Goal: Transaction & Acquisition: Purchase product/service

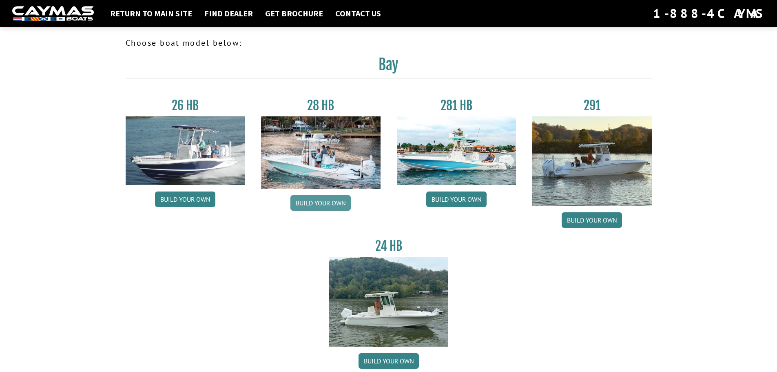
click at [330, 202] on link "Build your own" at bounding box center [320, 203] width 60 height 16
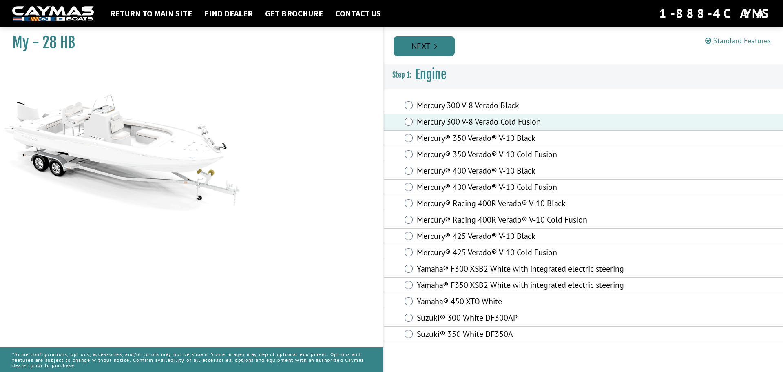
click at [435, 51] on link "Next" at bounding box center [424, 46] width 61 height 20
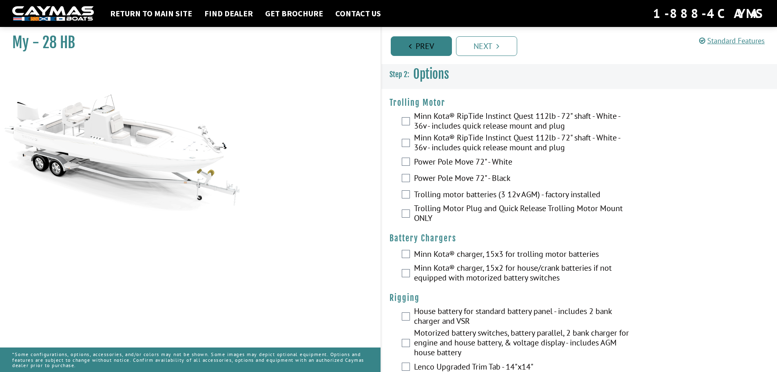
click at [435, 51] on link "Prev" at bounding box center [421, 46] width 61 height 20
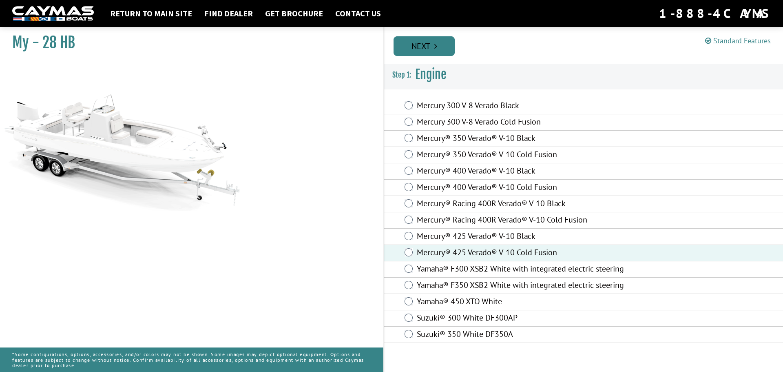
click at [430, 51] on link "Next" at bounding box center [424, 46] width 61 height 20
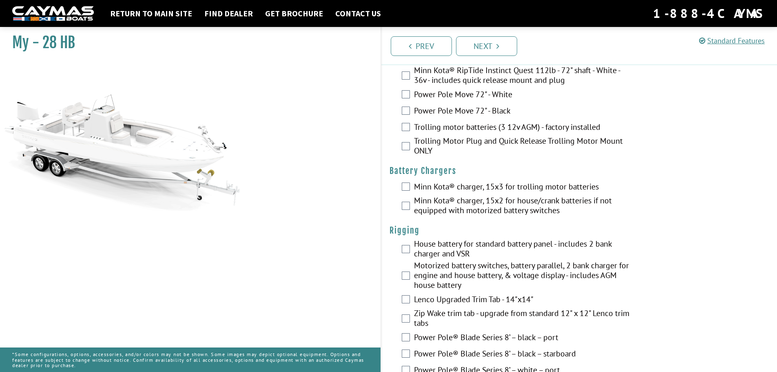
scroll to position [82, 0]
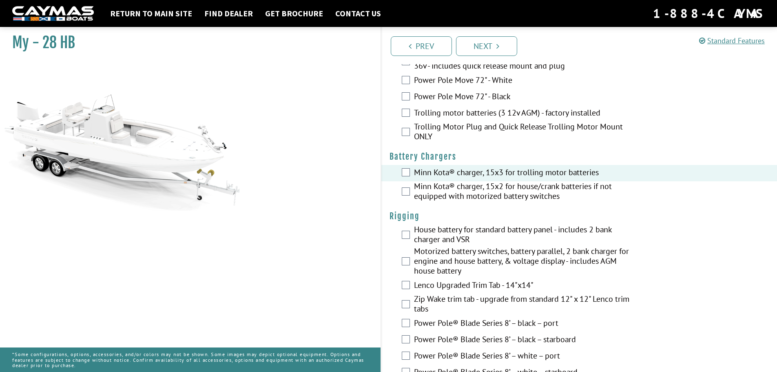
click at [411, 113] on div "Trolling motor batteries (3 12v AGM) - factory installed" at bounding box center [579, 113] width 396 height 16
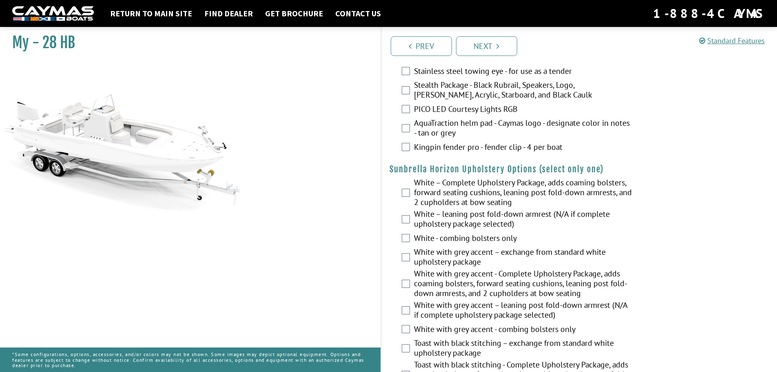
scroll to position [1387, 0]
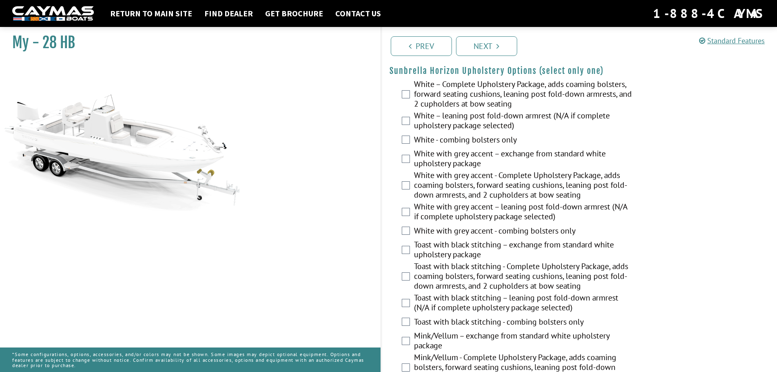
click at [410, 93] on div "White – Complete Upholstery Package, adds coaming bolsters, forward seating cus…" at bounding box center [579, 94] width 396 height 31
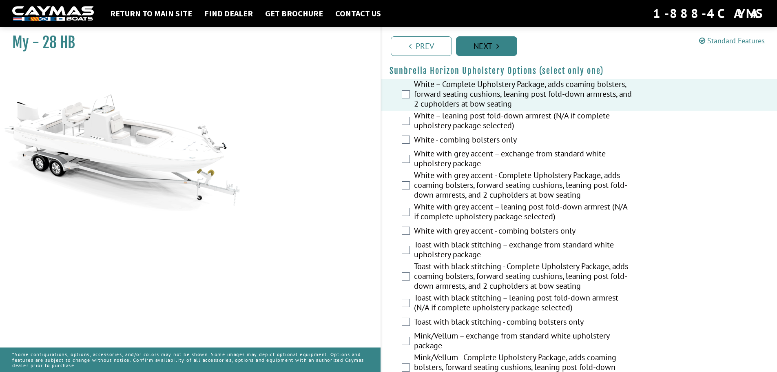
click at [490, 43] on link "Next" at bounding box center [486, 46] width 61 height 20
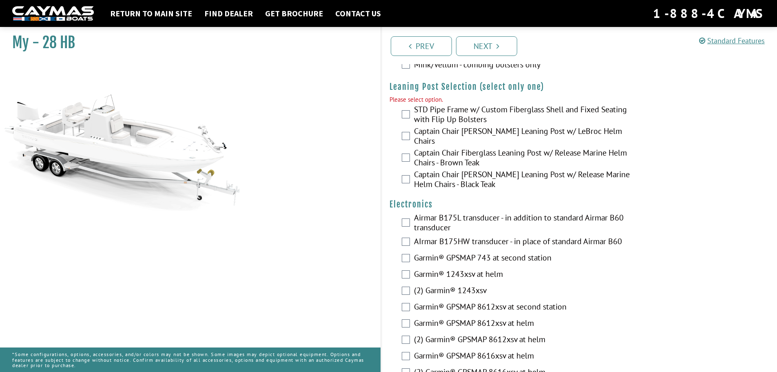
scroll to position [1748, 0]
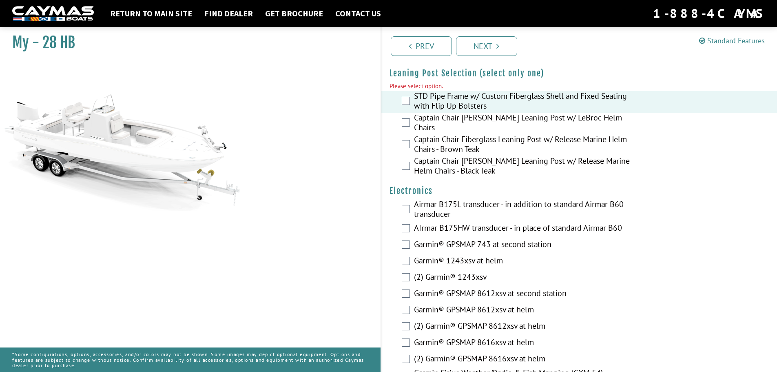
click at [403, 124] on div "Captain Chair [PERSON_NAME] Leaning Post w/ LeBroc Helm Chairs" at bounding box center [579, 124] width 396 height 22
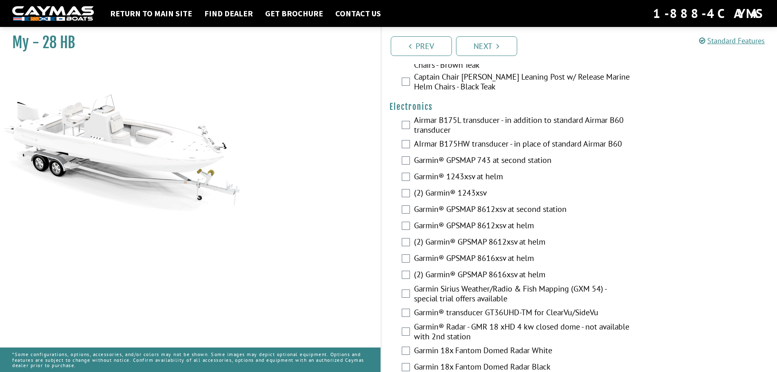
scroll to position [1830, 0]
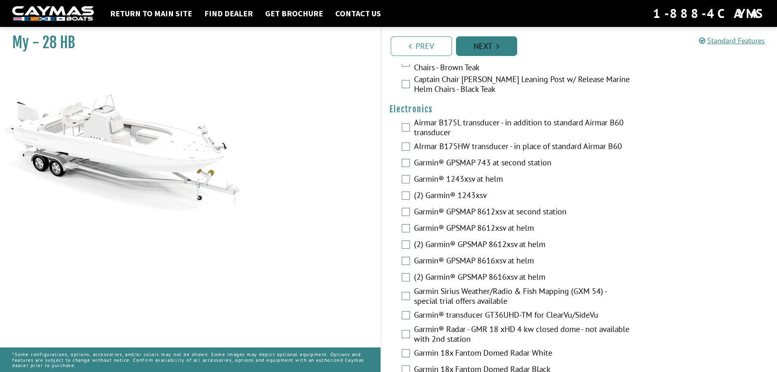
click at [483, 47] on link "Next" at bounding box center [486, 46] width 61 height 20
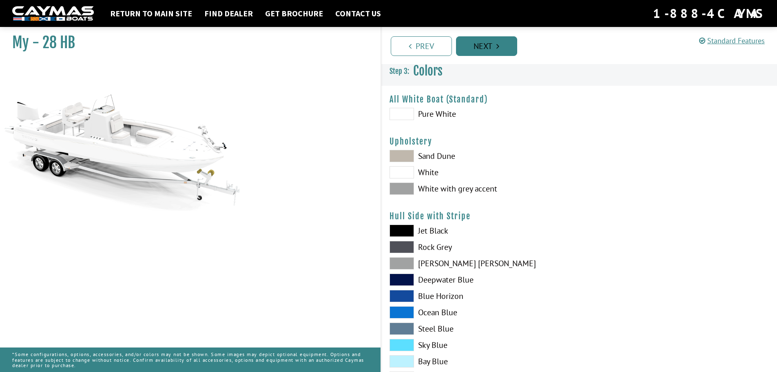
scroll to position [0, 0]
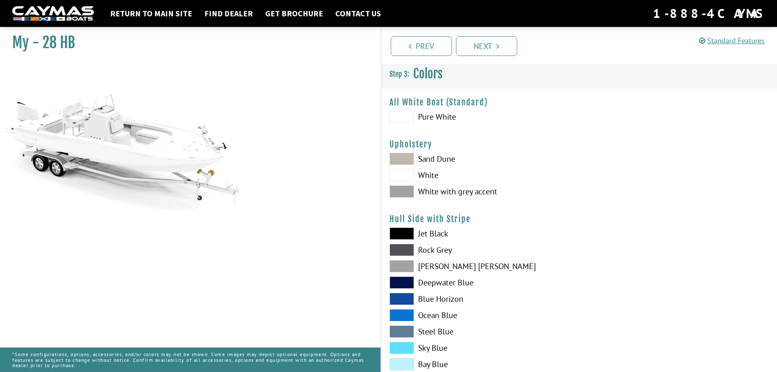
click at [400, 159] on span at bounding box center [402, 159] width 24 height 12
click at [405, 194] on span at bounding box center [402, 191] width 24 height 12
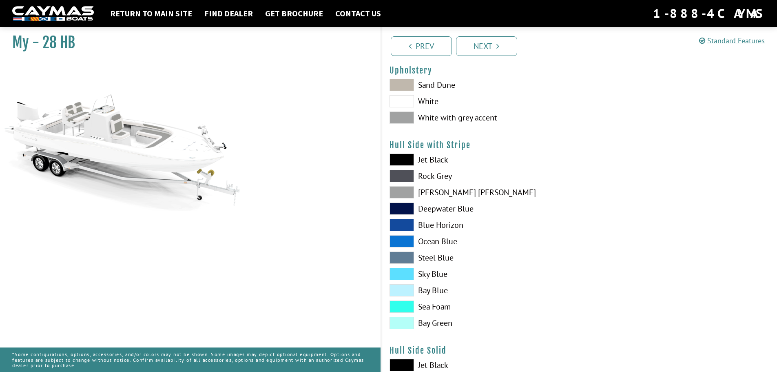
scroll to position [82, 0]
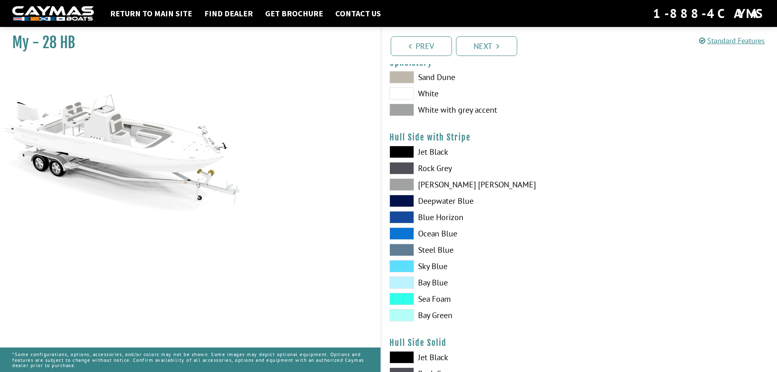
click at [402, 202] on span at bounding box center [402, 201] width 24 height 12
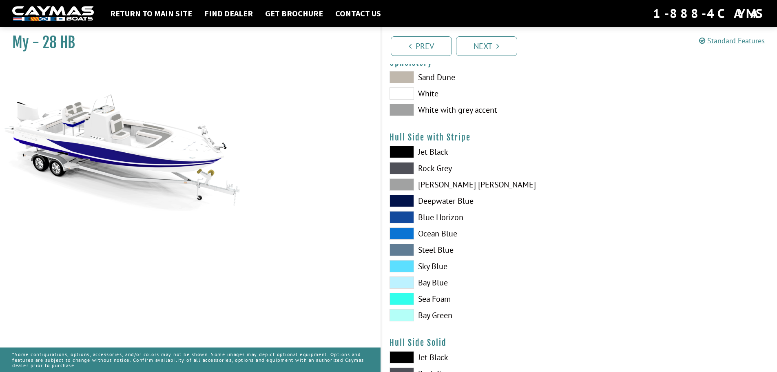
click at [397, 213] on span at bounding box center [402, 217] width 24 height 12
click at [410, 252] on span at bounding box center [402, 250] width 24 height 12
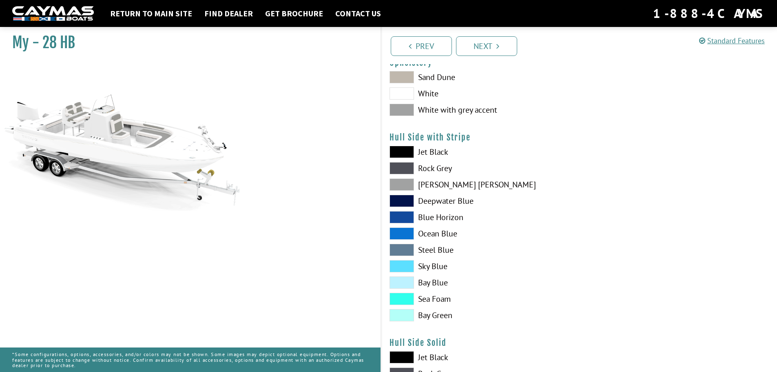
click at [406, 186] on span at bounding box center [402, 184] width 24 height 12
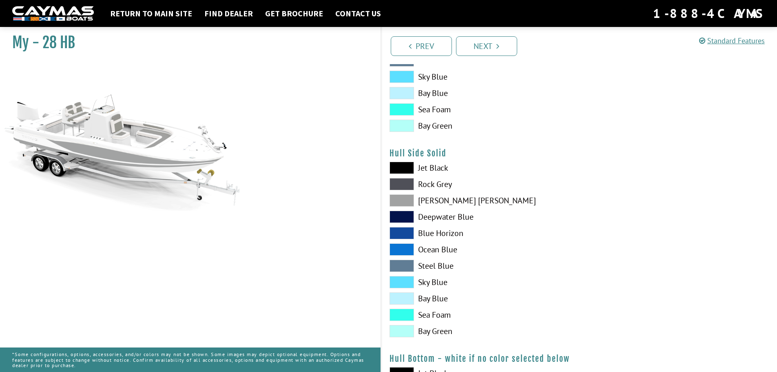
scroll to position [286, 0]
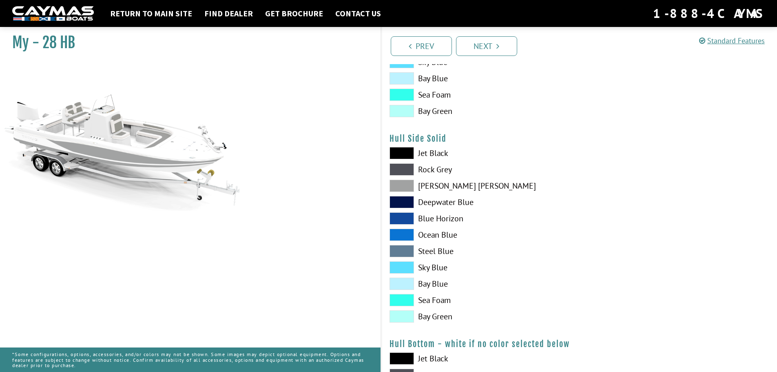
click at [409, 168] on span at bounding box center [402, 169] width 24 height 12
click at [410, 172] on span at bounding box center [402, 169] width 24 height 12
click at [410, 173] on span at bounding box center [402, 169] width 24 height 12
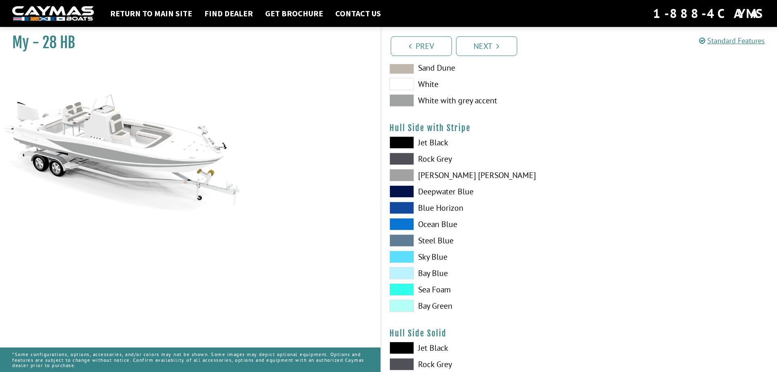
scroll to position [82, 0]
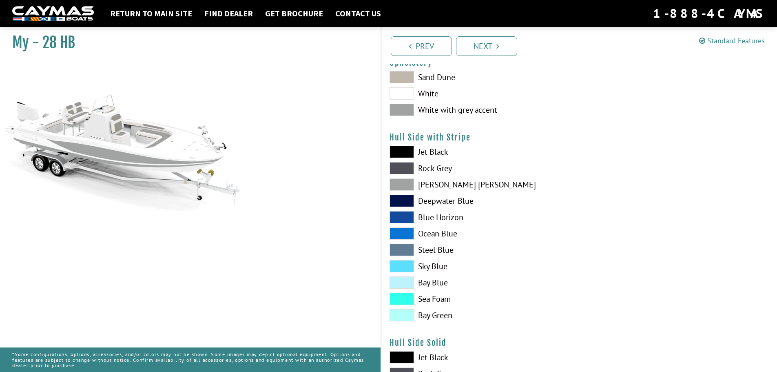
click at [403, 182] on span at bounding box center [402, 184] width 24 height 12
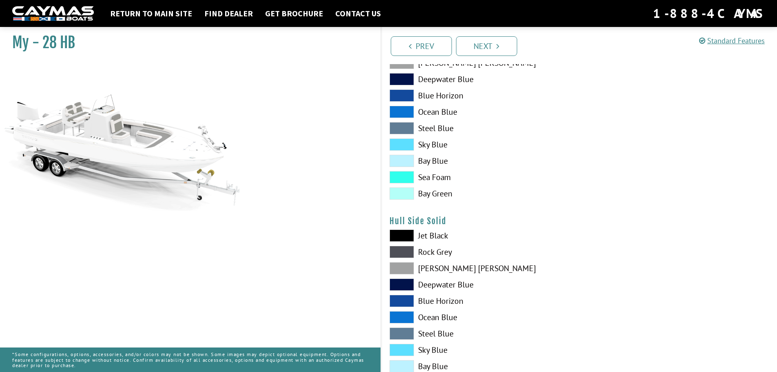
scroll to position [204, 0]
click at [408, 265] on span at bounding box center [402, 267] width 24 height 12
click at [407, 248] on span at bounding box center [402, 251] width 24 height 12
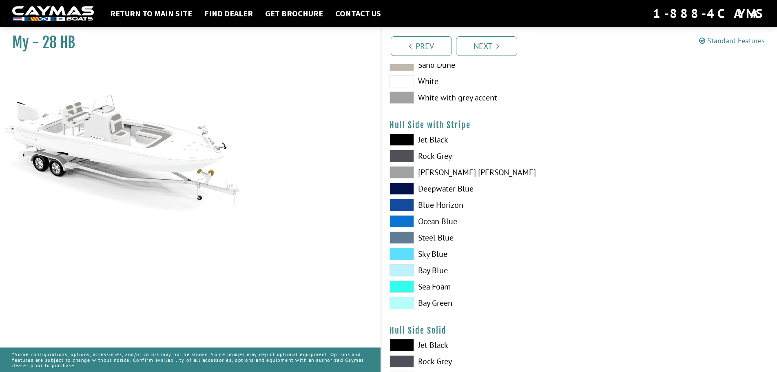
scroll to position [82, 0]
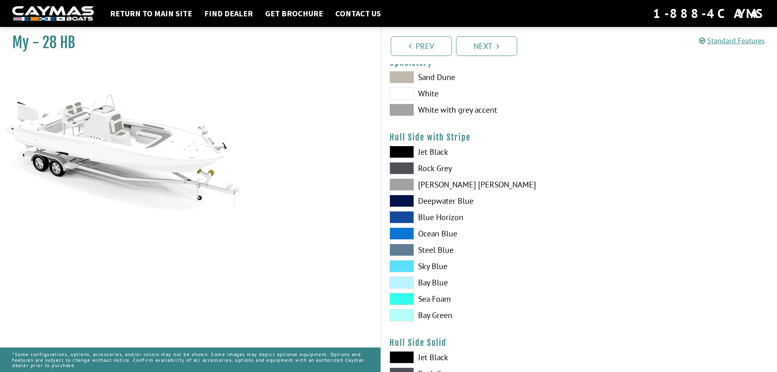
click at [401, 181] on span at bounding box center [402, 184] width 24 height 12
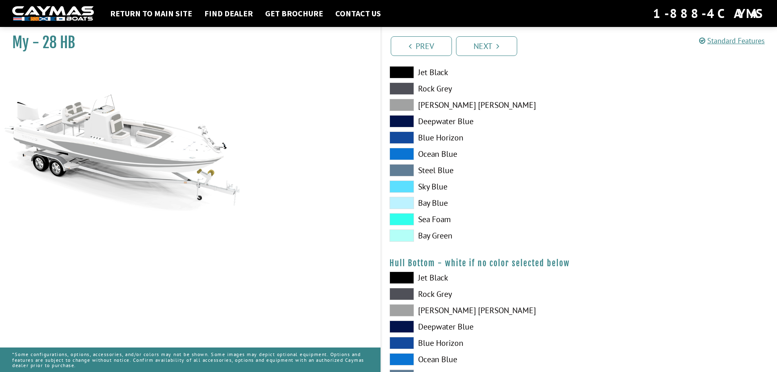
scroll to position [326, 0]
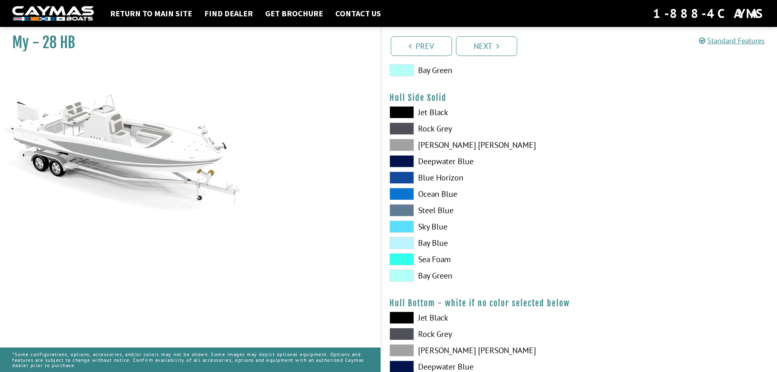
click at [408, 131] on span at bounding box center [402, 128] width 24 height 12
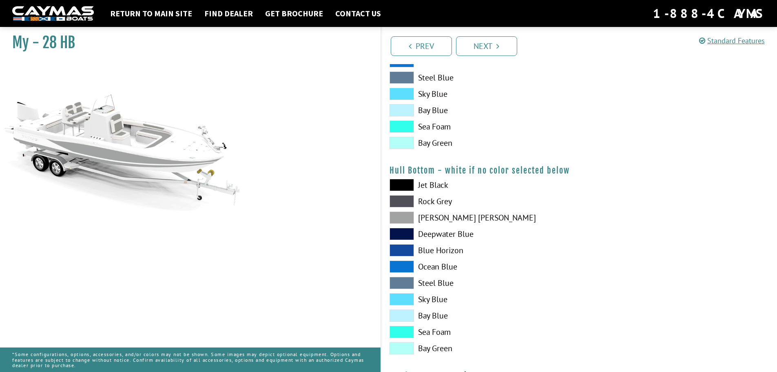
scroll to position [490, 0]
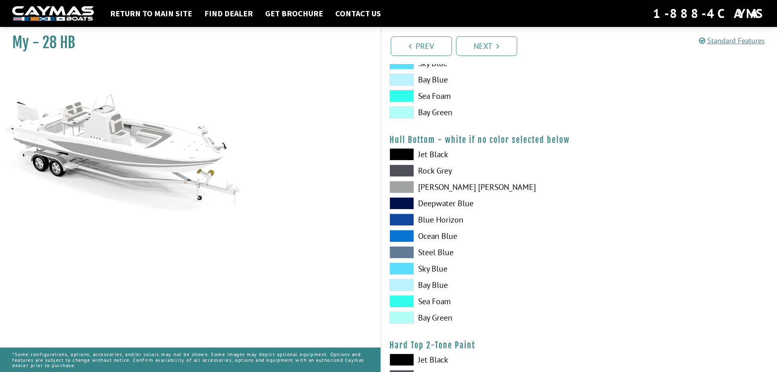
click at [410, 186] on span at bounding box center [402, 187] width 24 height 12
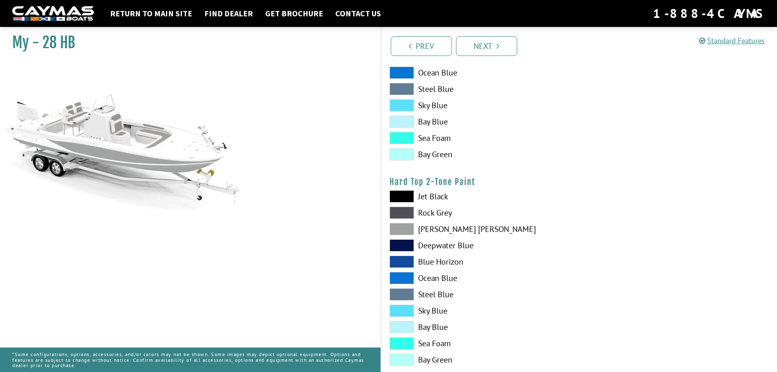
scroll to position [693, 0]
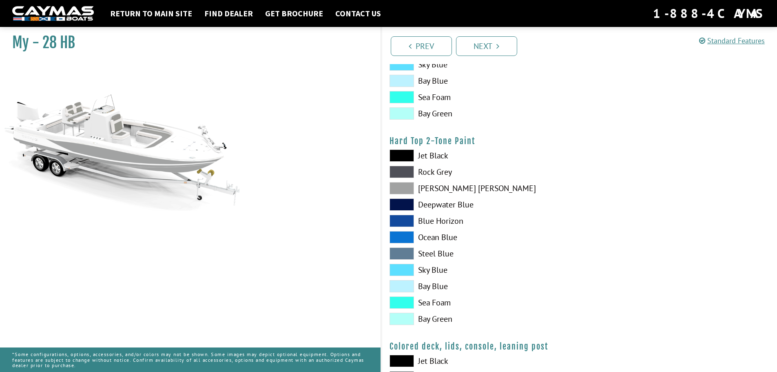
click at [405, 205] on span at bounding box center [402, 204] width 24 height 12
click at [402, 188] on span at bounding box center [402, 188] width 24 height 12
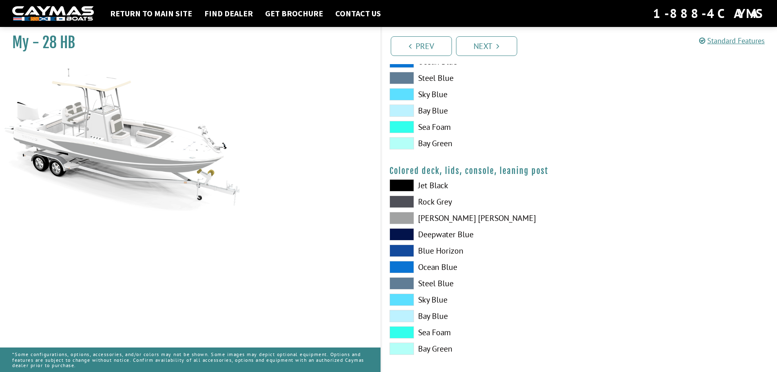
scroll to position [876, 0]
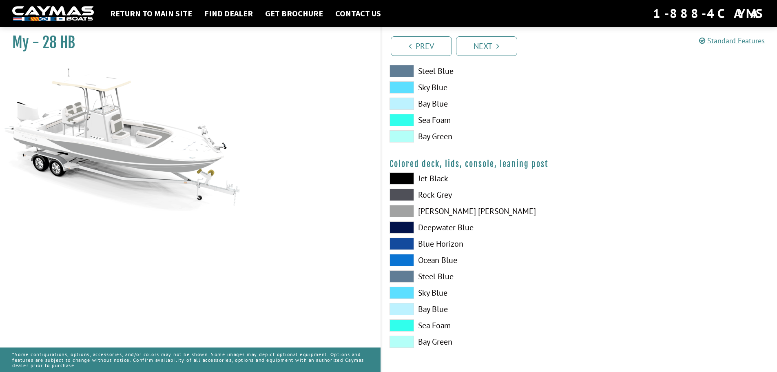
click at [410, 206] on span at bounding box center [402, 211] width 24 height 12
click at [485, 51] on link "Next" at bounding box center [486, 46] width 61 height 20
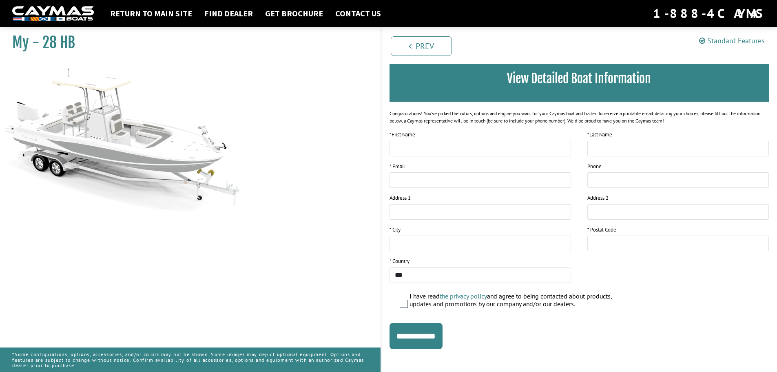
scroll to position [66, 0]
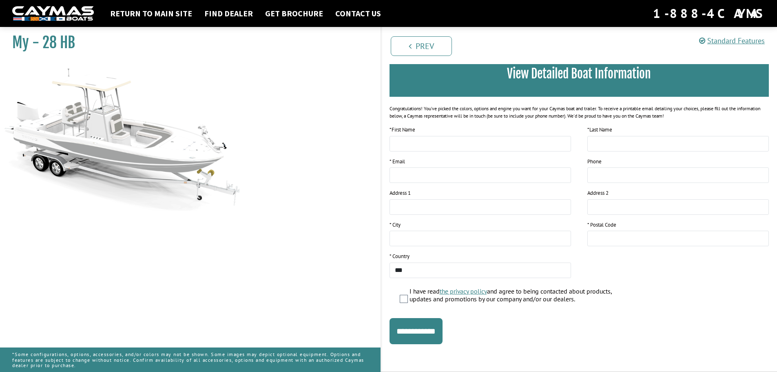
click at [121, 150] on img at bounding box center [122, 136] width 245 height 148
click at [709, 42] on link "Standard Features" at bounding box center [732, 40] width 66 height 9
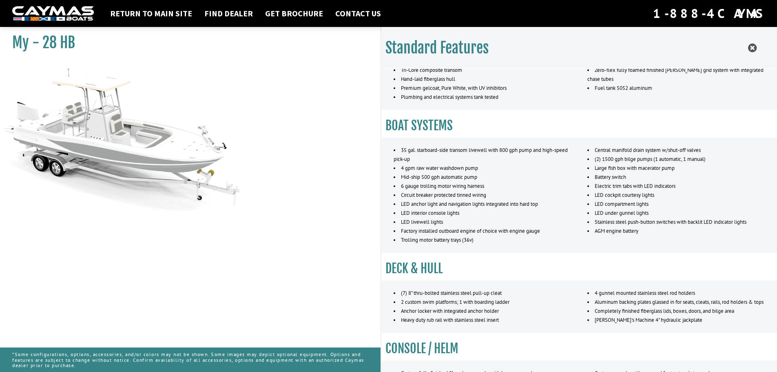
scroll to position [174, 0]
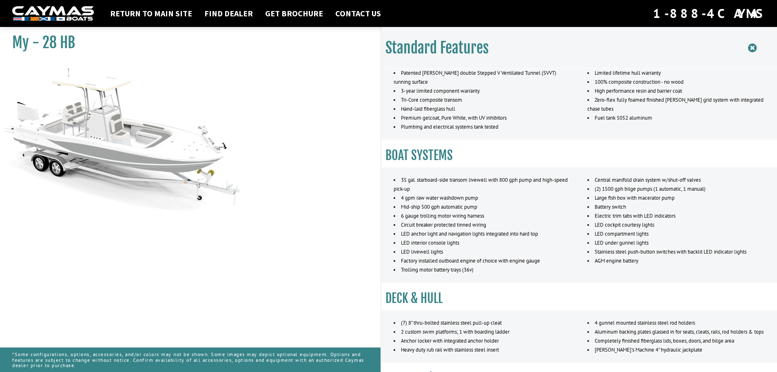
click at [751, 46] on icon at bounding box center [752, 48] width 9 height 10
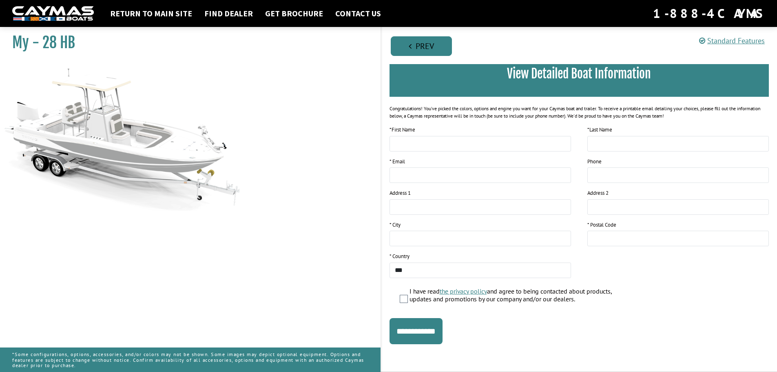
click at [432, 49] on link "Prev" at bounding box center [421, 46] width 61 height 20
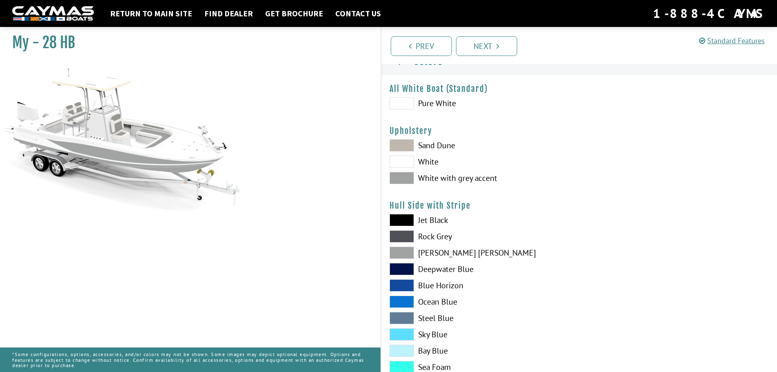
scroll to position [0, 0]
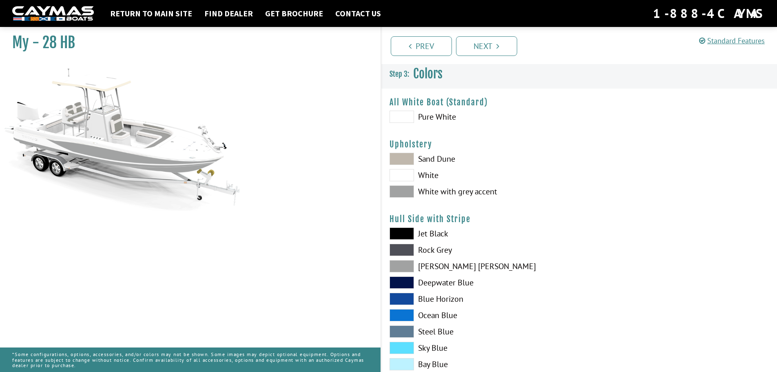
click at [149, 138] on img at bounding box center [122, 136] width 245 height 148
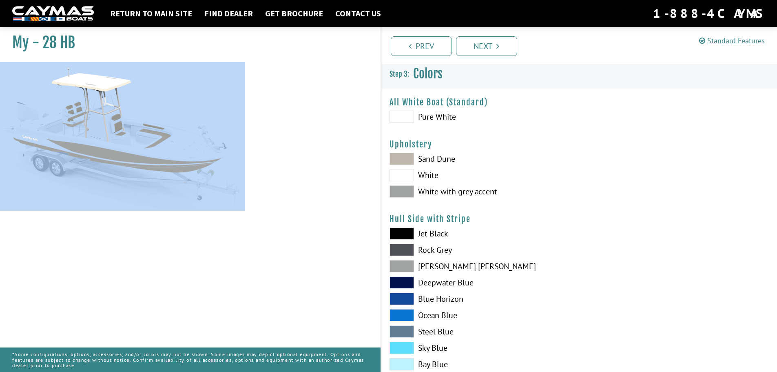
drag, startPoint x: 242, startPoint y: 194, endPoint x: 177, endPoint y: 216, distance: 68.6
click at [182, 215] on div "My - 28 HB" at bounding box center [186, 209] width 389 height 372
click at [328, 217] on div "My - 28 HB" at bounding box center [186, 209] width 389 height 372
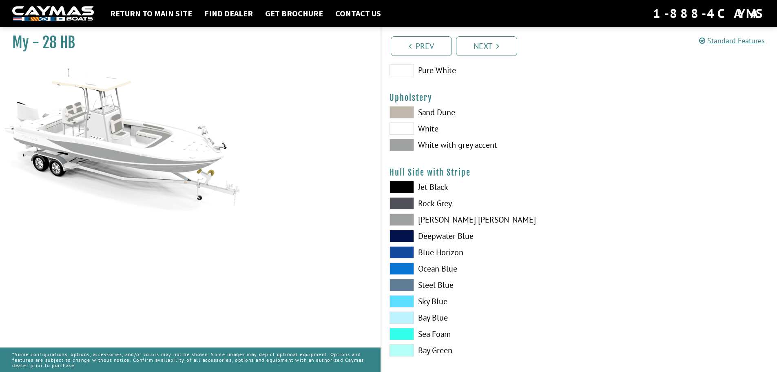
scroll to position [41, 0]
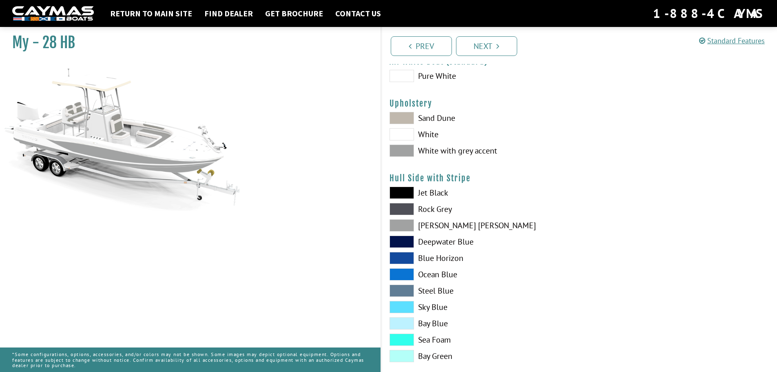
click at [181, 157] on img at bounding box center [122, 136] width 245 height 148
click at [195, 152] on img at bounding box center [122, 136] width 245 height 148
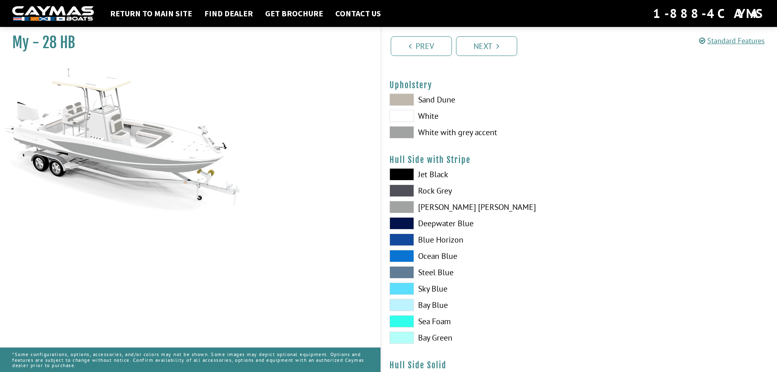
scroll to position [0, 0]
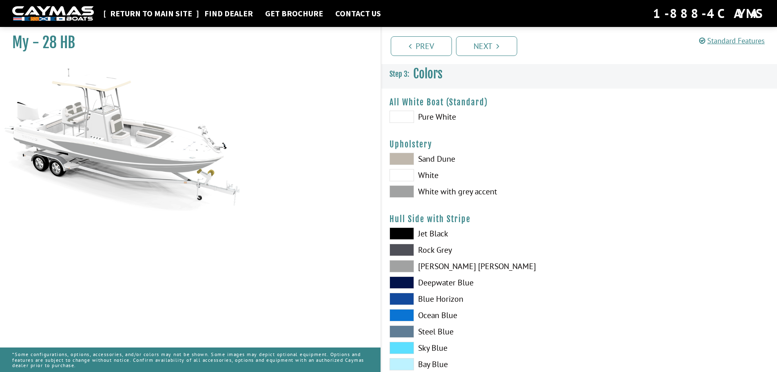
click at [173, 16] on link "Return to main site" at bounding box center [151, 13] width 90 height 11
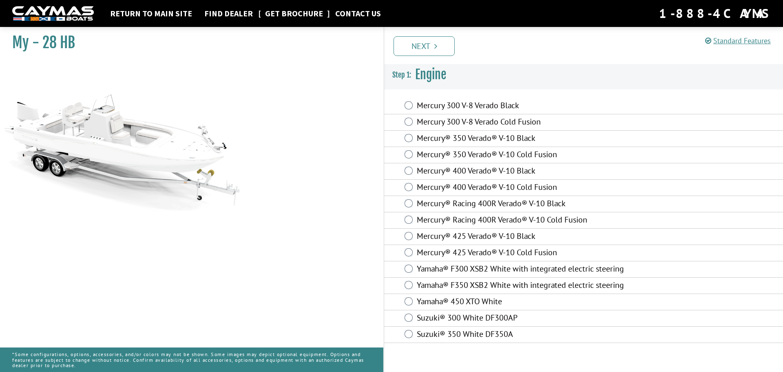
click at [287, 17] on link "Get Brochure" at bounding box center [294, 13] width 66 height 11
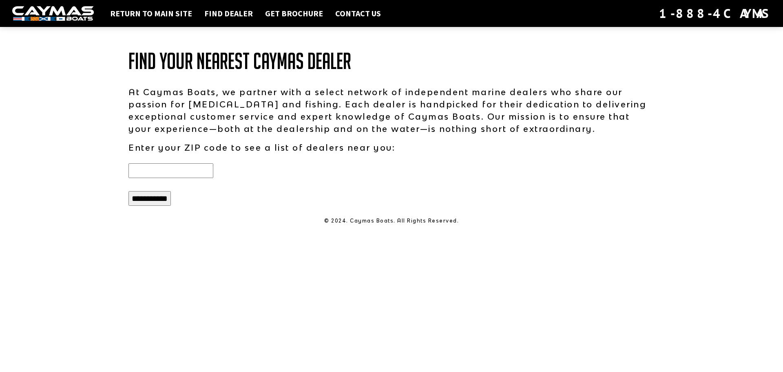
click at [203, 162] on div at bounding box center [255, 170] width 271 height 21
click at [201, 171] on input "text" at bounding box center [170, 170] width 85 height 15
type input "*****"
click at [128, 191] on input "**********" at bounding box center [149, 198] width 42 height 15
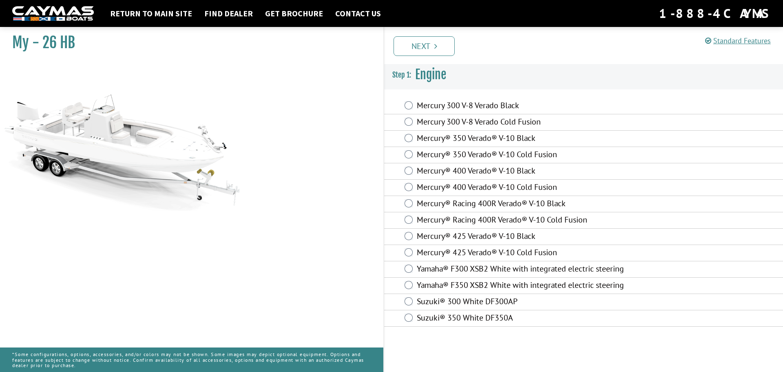
click at [189, 154] on img at bounding box center [122, 136] width 245 height 148
click at [146, 149] on img at bounding box center [122, 136] width 245 height 148
click at [144, 148] on img at bounding box center [122, 136] width 245 height 148
drag, startPoint x: 144, startPoint y: 148, endPoint x: 119, endPoint y: 142, distance: 25.9
